Goal: Transaction & Acquisition: Subscribe to service/newsletter

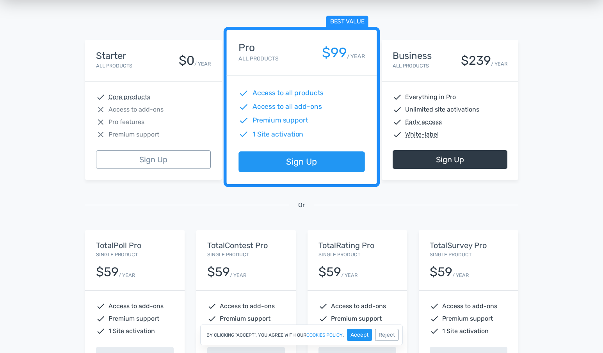
scroll to position [78, 0]
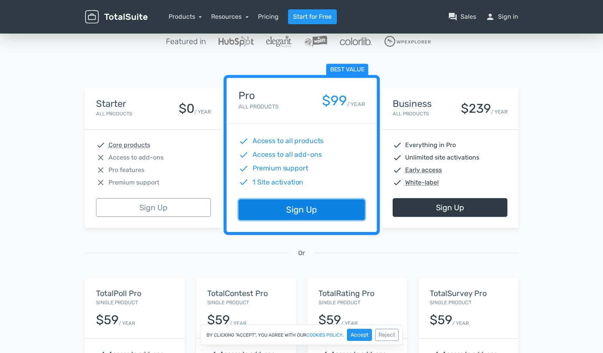
click at [282, 205] on link "Sign Up" at bounding box center [302, 210] width 126 height 21
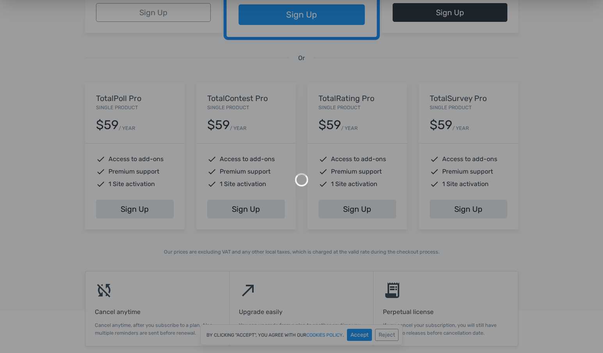
scroll to position [468, 0]
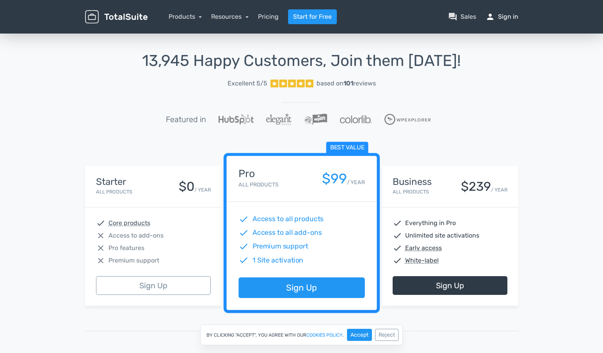
click at [498, 15] on link "person Sign in" at bounding box center [502, 16] width 33 height 9
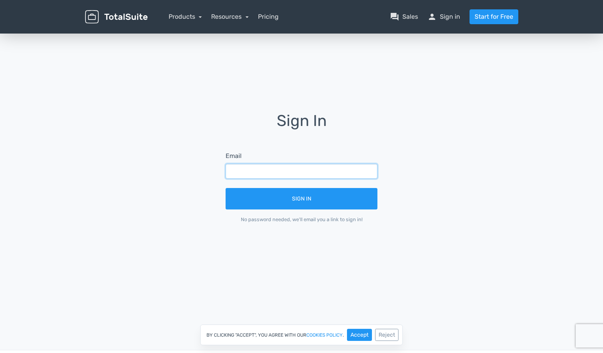
click at [285, 175] on input "text" at bounding box center [302, 171] width 152 height 15
